Goal: Task Accomplishment & Management: Use online tool/utility

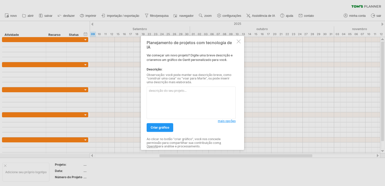
click at [168, 92] on textarea at bounding box center [190, 103] width 89 height 32
paste textarea "Cronograma da obra [PERSON_NAME] Local: [STREET_ADDRESS]. [GEOGRAPHIC_DATA], [G…"
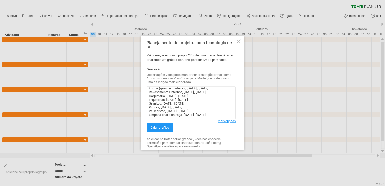
scroll to position [90, 0]
type textarea "Cronograma da obra [PERSON_NAME] Local: [STREET_ADDRESS]. [GEOGRAPHIC_DATA], [G…"
click at [169, 126] on link "criar gráfico" at bounding box center [159, 127] width 27 height 9
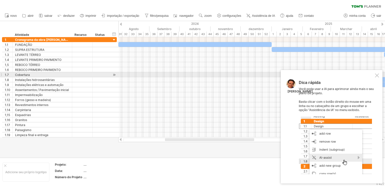
click at [379, 74] on div "Dica rápida Você pode usar a IA para aprimorar ainda mais o seu plano de projet…" at bounding box center [331, 126] width 102 height 113
click at [377, 75] on div at bounding box center [377, 75] width 4 height 4
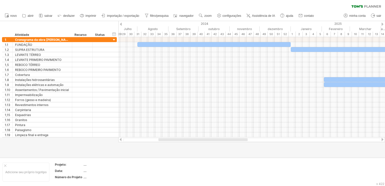
drag, startPoint x: 222, startPoint y: 139, endPoint x: 215, endPoint y: 141, distance: 6.7
click at [215, 141] on div at bounding box center [202, 139] width 89 height 3
click at [203, 13] on link "zoom" at bounding box center [205, 16] width 16 height 7
click at [221, 19] on div "Mês" at bounding box center [220, 20] width 28 height 8
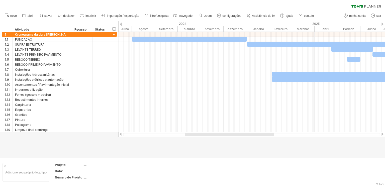
drag, startPoint x: 224, startPoint y: 134, endPoint x: 224, endPoint y: 141, distance: 6.8
click at [224, 141] on div "Trying to reach [DOMAIN_NAME] Connected again... 0% clear filter novo" at bounding box center [192, 93] width 385 height 186
click at [116, 135] on div "Trying to reach [DOMAIN_NAME] Connected again... 0% clear filter novo" at bounding box center [192, 93] width 385 height 186
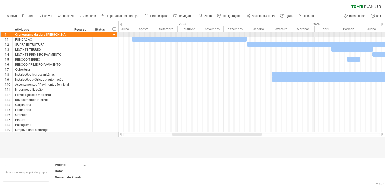
click at [115, 35] on div at bounding box center [114, 34] width 5 height 5
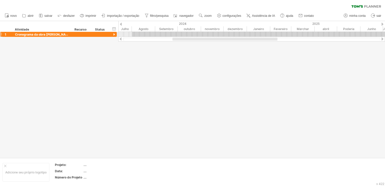
click at [115, 35] on div at bounding box center [114, 34] width 5 height 5
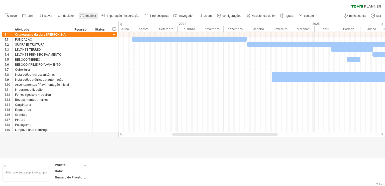
click at [86, 14] on font "imprimir" at bounding box center [90, 16] width 11 height 4
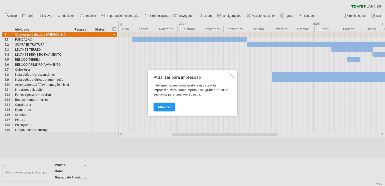
click at [231, 75] on div at bounding box center [232, 76] width 4 height 4
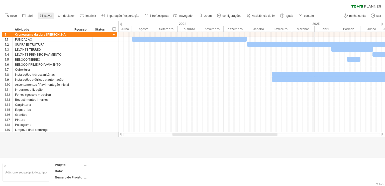
click at [46, 15] on font "salvar" at bounding box center [48, 16] width 8 height 4
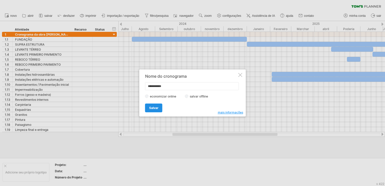
click at [155, 107] on font "Salvar" at bounding box center [153, 108] width 9 height 4
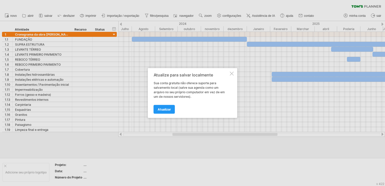
click at [234, 73] on div "Atualize para salvar localmente Sua conta gratuita não oferece suporte para sal…" at bounding box center [192, 93] width 89 height 50
click at [233, 73] on div at bounding box center [232, 74] width 4 height 4
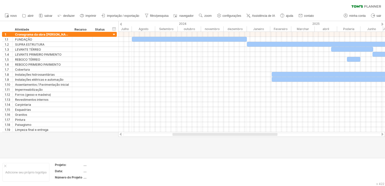
click at [130, 15] on font "importação / exportação" at bounding box center [123, 16] width 32 height 4
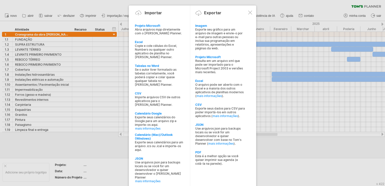
click at [224, 42] on font "Exporte seu gráfico para um arquivo de imagem e envie-o por e-mail para outras …" at bounding box center [218, 39] width 47 height 23
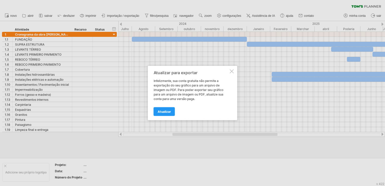
click at [231, 71] on div at bounding box center [232, 71] width 4 height 4
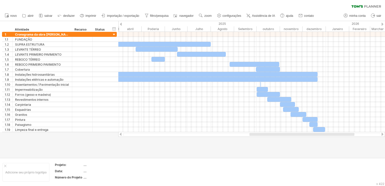
drag, startPoint x: 193, startPoint y: 134, endPoint x: 276, endPoint y: 138, distance: 82.5
click at [275, 138] on div "Trying to reach [DOMAIN_NAME] Connected again... 0% clear filter novo" at bounding box center [192, 93] width 385 height 186
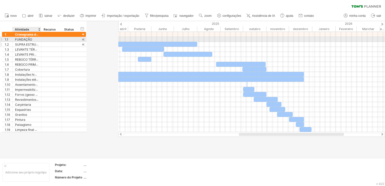
drag, startPoint x: 71, startPoint y: 38, endPoint x: 40, endPoint y: 43, distance: 31.2
click at [40, 43] on div "**********" at bounding box center [44, 82] width 84 height 100
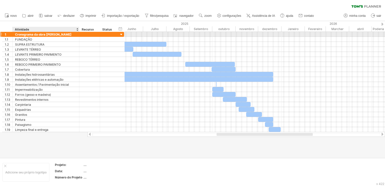
drag, startPoint x: 40, startPoint y: 34, endPoint x: 78, endPoint y: 35, distance: 37.3
click at [78, 35] on div at bounding box center [78, 34] width 3 height 5
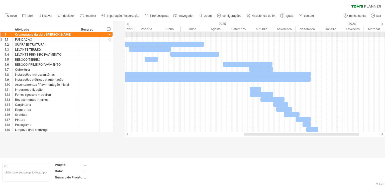
drag, startPoint x: 123, startPoint y: 33, endPoint x: 100, endPoint y: 37, distance: 23.1
click at [96, 37] on div "**********" at bounding box center [57, 82] width 110 height 100
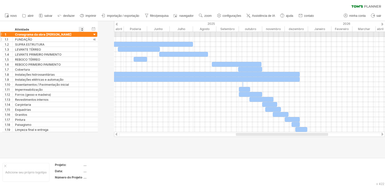
drag, startPoint x: 99, startPoint y: 35, endPoint x: 81, endPoint y: 37, distance: 18.4
click at [81, 37] on div "**********" at bounding box center [49, 82] width 95 height 100
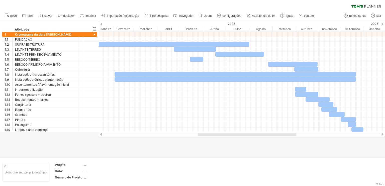
drag, startPoint x: 228, startPoint y: 134, endPoint x: 201, endPoint y: 143, distance: 28.0
click at [201, 143] on div "Trying to reach [DOMAIN_NAME] Connected again... 0% clear filter novo" at bounding box center [192, 93] width 385 height 186
click at [198, 147] on div at bounding box center [192, 89] width 385 height 136
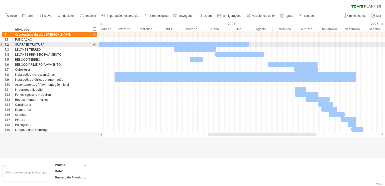
click at [166, 42] on div at bounding box center [169, 44] width 159 height 5
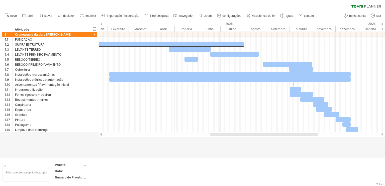
drag, startPoint x: 215, startPoint y: 134, endPoint x: 218, endPoint y: 145, distance: 11.2
click at [218, 145] on div "Trying to reach [DOMAIN_NAME] Connected again... 0% clear filter novo" at bounding box center [192, 93] width 385 height 186
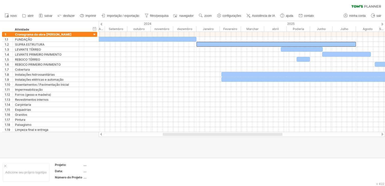
drag, startPoint x: 217, startPoint y: 134, endPoint x: 171, endPoint y: 139, distance: 45.6
click at [171, 140] on div "Trying to reach [DOMAIN_NAME] Connected again... 0% clear filter novo" at bounding box center [192, 93] width 385 height 186
click at [211, 14] on font "zoom" at bounding box center [207, 16] width 7 height 4
click at [202, 6] on div "clear filter reapply filter" at bounding box center [192, 5] width 385 height 11
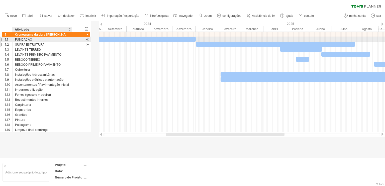
drag, startPoint x: 78, startPoint y: 40, endPoint x: 71, endPoint y: 44, distance: 8.1
click at [71, 44] on div "**********" at bounding box center [46, 82] width 88 height 100
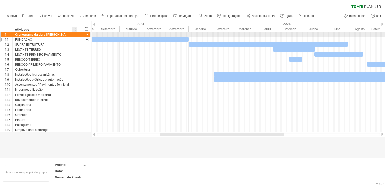
drag, startPoint x: 75, startPoint y: 36, endPoint x: 67, endPoint y: 37, distance: 8.2
click at [67, 37] on div "**********" at bounding box center [46, 82] width 88 height 100
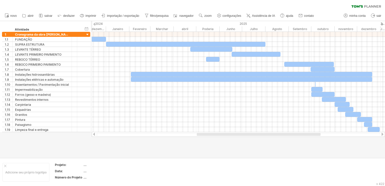
drag, startPoint x: 184, startPoint y: 134, endPoint x: 220, endPoint y: 139, distance: 36.9
click at [220, 139] on div "Trying to reach [DOMAIN_NAME] Connected again... 0% clear filter novo" at bounding box center [192, 93] width 385 height 186
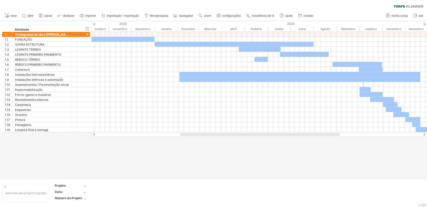
drag, startPoint x: 257, startPoint y: 134, endPoint x: 234, endPoint y: 139, distance: 23.6
click at [234, 139] on div "Trying to reach [DOMAIN_NAME] Connected again... 0% clear filter novo" at bounding box center [213, 103] width 427 height 207
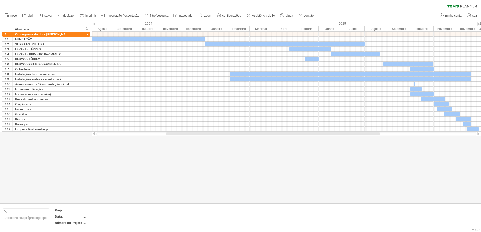
drag, startPoint x: 247, startPoint y: 134, endPoint x: 220, endPoint y: 141, distance: 28.5
click at [220, 141] on div "Trying to reach [DOMAIN_NAME] Connected again... 0% clear filter novo" at bounding box center [240, 116] width 481 height 232
click at [232, 15] on font "configurações" at bounding box center [231, 16] width 19 height 4
select select "*"
select select "**"
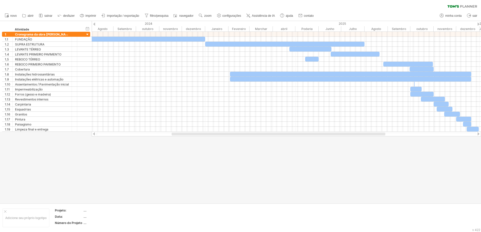
click at [384, 23] on div at bounding box center [478, 24] width 2 height 3
drag, startPoint x: 203, startPoint y: 134, endPoint x: 200, endPoint y: 137, distance: 4.2
click at [200, 137] on div "Trying to reach [DOMAIN_NAME] Connected again... 0% clear filter novo" at bounding box center [240, 116] width 481 height 232
click at [268, 14] on font "Assistência de IA" at bounding box center [263, 16] width 23 height 4
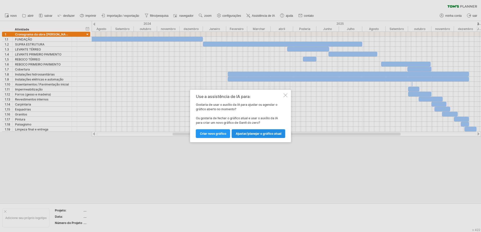
click at [263, 134] on font "Ajustar/planejar o gráfico atual" at bounding box center [259, 134] width 46 height 4
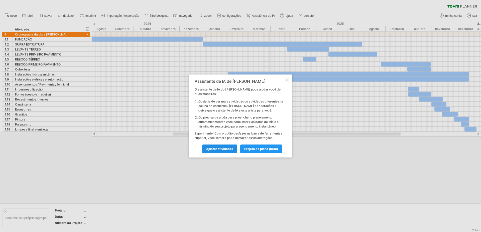
click at [225, 149] on font "Ajustar atividades" at bounding box center [219, 149] width 27 height 4
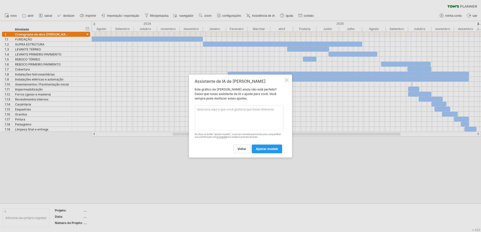
click at [215, 108] on textarea at bounding box center [239, 117] width 89 height 25
type textarea "DIMUIR ZOMM PRA CABER TUDO EM UMA ESCALA DE FOLHA A4"
click at [265, 148] on font "ajustar modelo" at bounding box center [267, 149] width 22 height 4
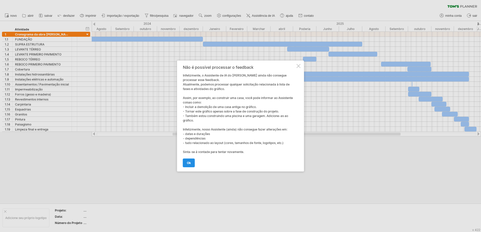
click at [187, 162] on font "OK" at bounding box center [189, 163] width 4 height 4
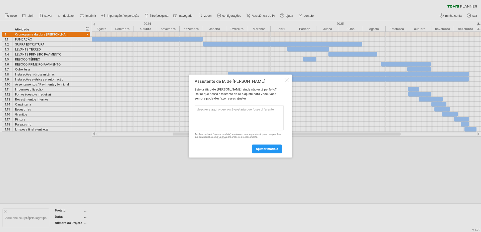
click at [287, 79] on div at bounding box center [286, 80] width 4 height 4
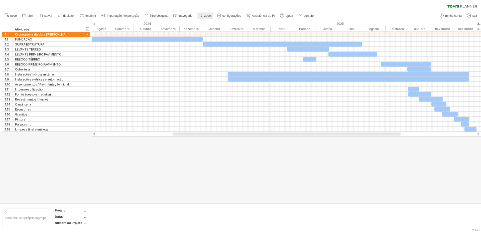
click at [202, 13] on use at bounding box center [200, 15] width 5 height 5
click at [87, 28] on div "hide start/end/duration mostrar início/fim/duração" at bounding box center [87, 28] width 5 height 5
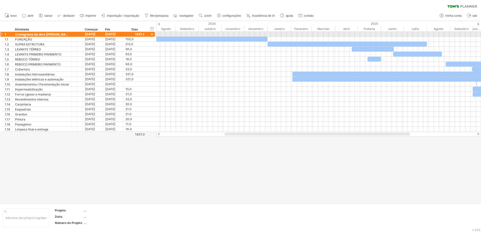
click at [152, 34] on div at bounding box center [152, 34] width 5 height 5
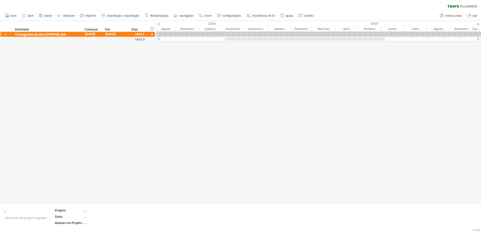
click at [152, 34] on div at bounding box center [152, 34] width 5 height 5
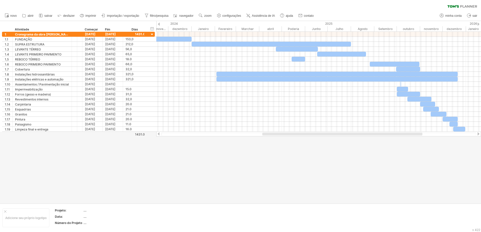
drag, startPoint x: 284, startPoint y: 135, endPoint x: 321, endPoint y: 140, distance: 37.9
click at [321, 140] on div "Tentando acessar [DOMAIN_NAME] Conectado novamente... 0% limpar filtro 1" at bounding box center [240, 116] width 481 height 232
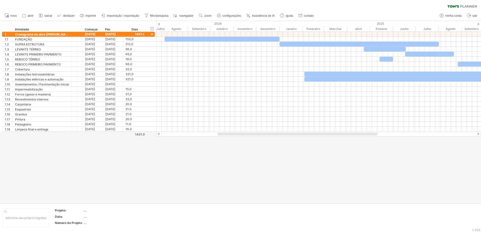
drag, startPoint x: 296, startPoint y: 134, endPoint x: 254, endPoint y: 142, distance: 43.2
click at [254, 142] on div "Tentando acessar [DOMAIN_NAME] Conectado novamente... 0% limpar filtro 1" at bounding box center [240, 116] width 481 height 232
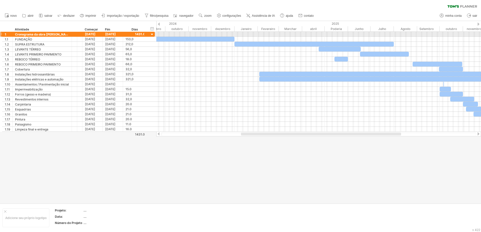
drag, startPoint x: 198, startPoint y: 27, endPoint x: 153, endPoint y: 35, distance: 45.7
click at [153, 35] on div "Tentando acessar [DOMAIN_NAME] Conectado novamente... 0% limpar filtro 1" at bounding box center [240, 116] width 481 height 232
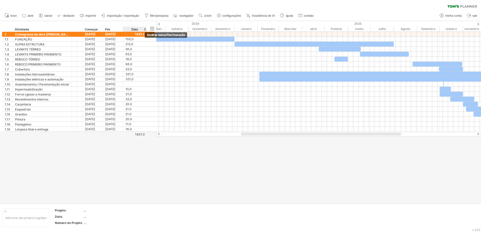
click at [153, 27] on div "ocultar início/fim/duração mostrar início/fim/duração" at bounding box center [152, 28] width 5 height 5
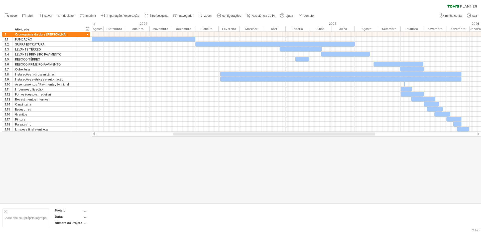
drag, startPoint x: 210, startPoint y: 134, endPoint x: 195, endPoint y: 134, distance: 14.5
click at [195, 134] on div at bounding box center [274, 134] width 202 height 3
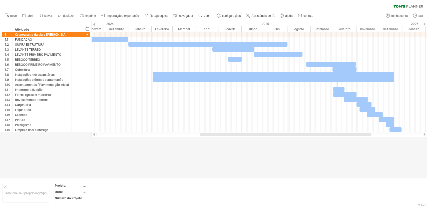
drag, startPoint x: 268, startPoint y: 133, endPoint x: 302, endPoint y: 136, distance: 34.1
click at [302, 136] on div at bounding box center [259, 134] width 326 height 3
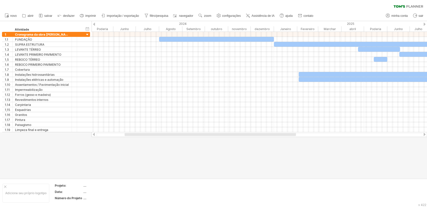
drag, startPoint x: 303, startPoint y: 135, endPoint x: 232, endPoint y: 139, distance: 71.2
click at [232, 139] on div "Tentando acessar [DOMAIN_NAME] Conectado novamente... 0% limpar filtro 1" at bounding box center [213, 103] width 427 height 207
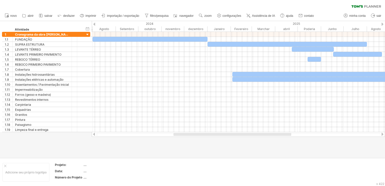
drag, startPoint x: 185, startPoint y: 135, endPoint x: 212, endPoint y: 138, distance: 26.7
click at [212, 138] on div "Tentando acessar [DOMAIN_NAME] Conectado novamente... 0% limpar filtro 1" at bounding box center [192, 93] width 385 height 186
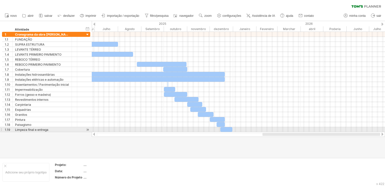
drag, startPoint x: 187, startPoint y: 134, endPoint x: 303, endPoint y: 128, distance: 116.1
click at [303, 128] on div "Tentando acessar [DOMAIN_NAME] Conectado novamente... 0% limpar filtro 1" at bounding box center [192, 93] width 385 height 186
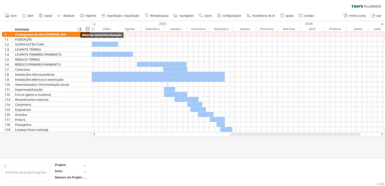
click at [86, 28] on div "ocultar início/fim/duração mostrar início/fim/duração" at bounding box center [87, 28] width 5 height 5
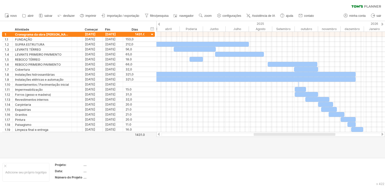
drag, startPoint x: 276, startPoint y: 135, endPoint x: 256, endPoint y: 139, distance: 20.6
click at [256, 139] on div "Tentando acessar [DOMAIN_NAME] Conectado novamente... 0% limpar filtro 1" at bounding box center [192, 93] width 385 height 186
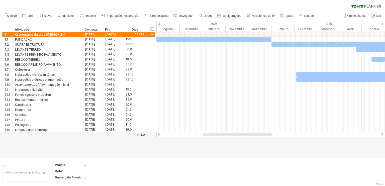
drag, startPoint x: 270, startPoint y: 134, endPoint x: 210, endPoint y: 136, distance: 60.1
click at [210, 136] on div at bounding box center [270, 134] width 219 height 3
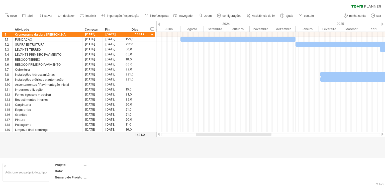
drag, startPoint x: 227, startPoint y: 134, endPoint x: 218, endPoint y: 137, distance: 8.9
click at [218, 137] on div "Tentando acessar [DOMAIN_NAME] Conectado novamente... 0% limpar filtro 1" at bounding box center [192, 93] width 385 height 186
